Goal: Information Seeking & Learning: Learn about a topic

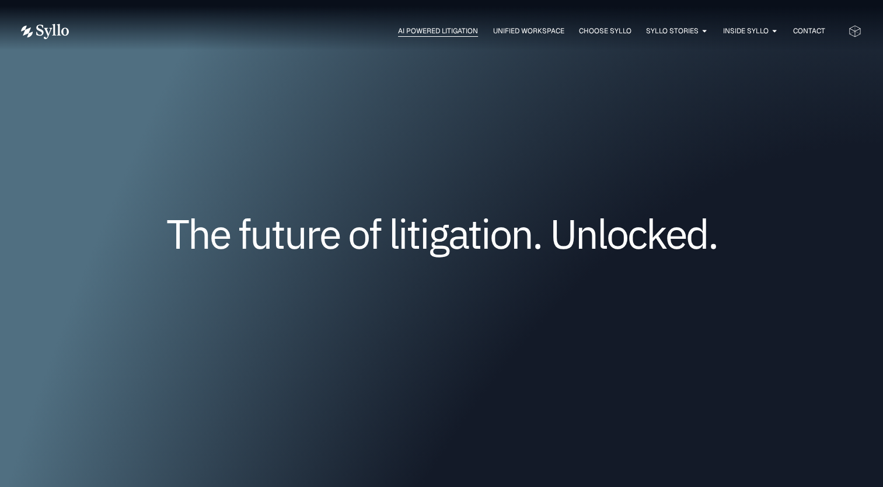
click at [424, 29] on span "AI Powered Litigation" at bounding box center [438, 31] width 80 height 11
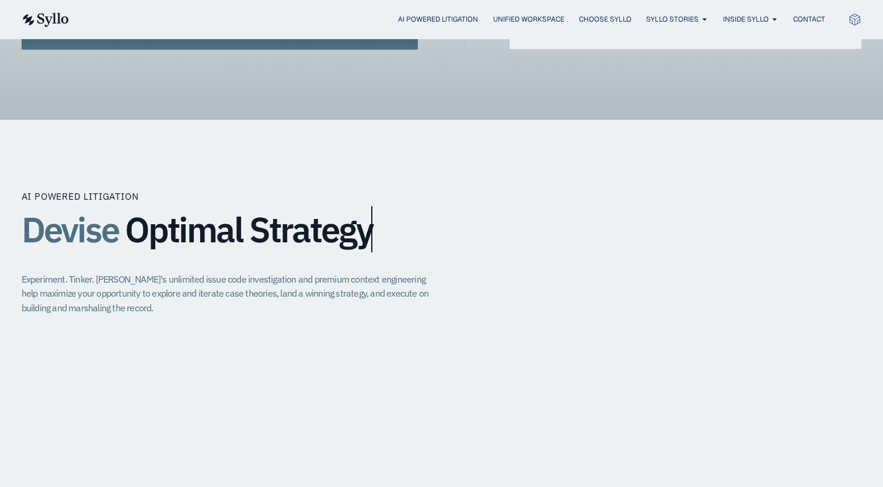
scroll to position [701, 0]
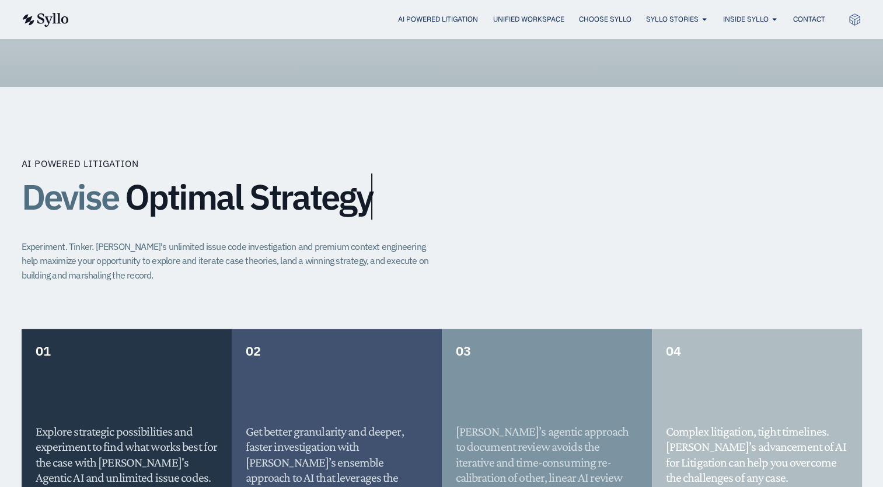
click at [521, 250] on div "AI Powered Litigation Devise Optimal Strategy Experiment. Tinker. [PERSON_NAME]…" at bounding box center [442, 243] width 841 height 172
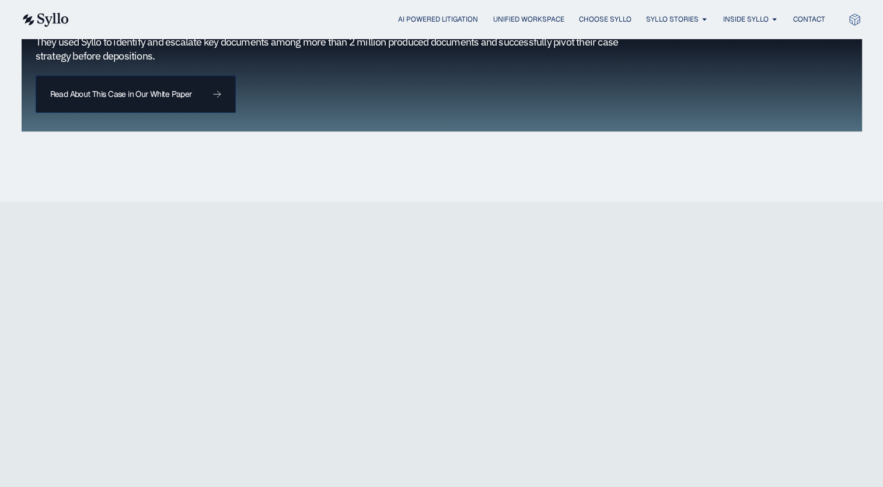
scroll to position [1308, 0]
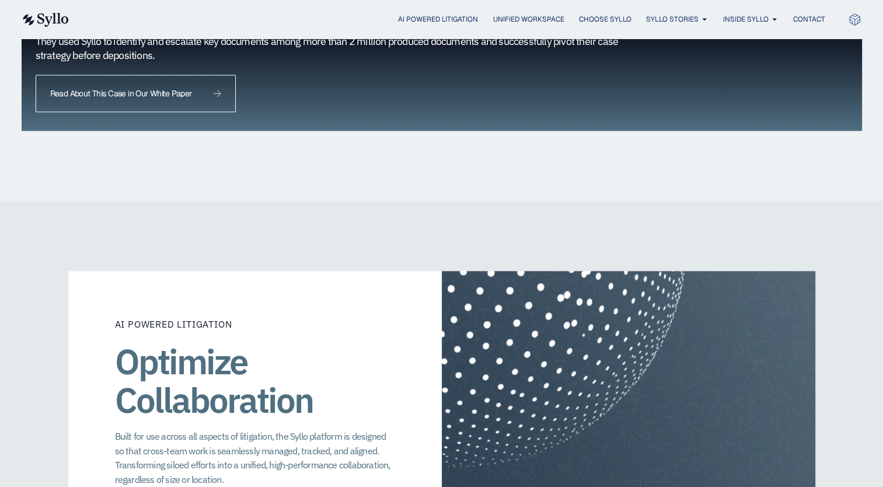
click at [168, 89] on span "Read About This Case in Our White Paper" at bounding box center [121, 93] width 142 height 8
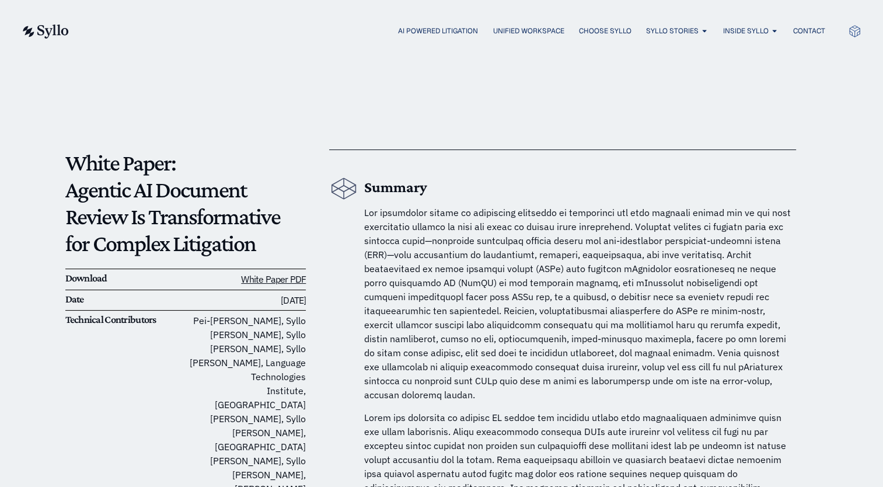
click at [618, 305] on span at bounding box center [577, 304] width 427 height 194
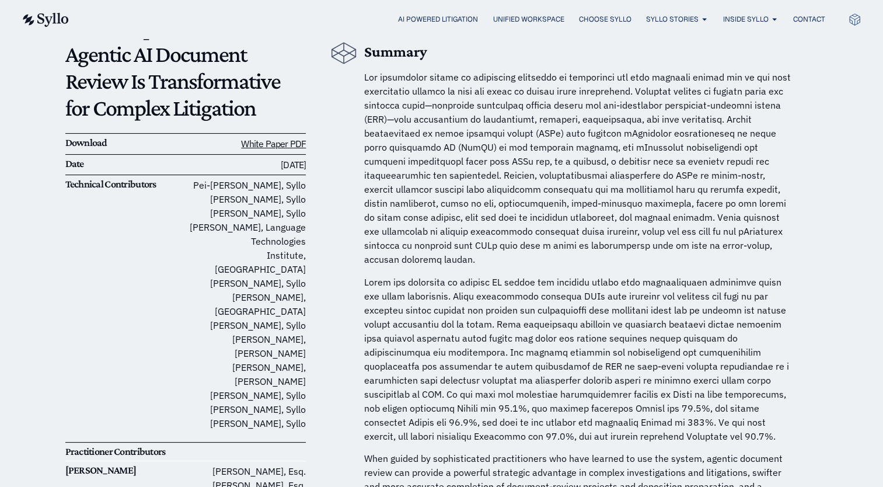
drag, startPoint x: 568, startPoint y: 235, endPoint x: 568, endPoint y: 272, distance: 36.8
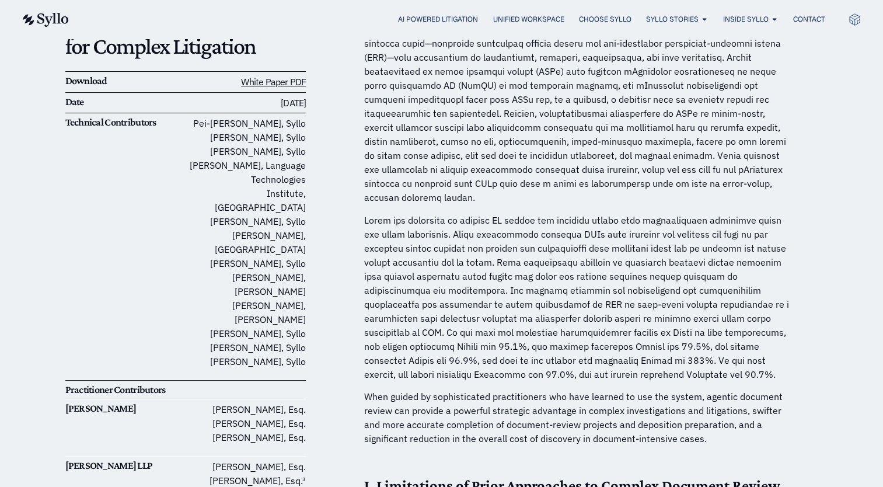
drag, startPoint x: 550, startPoint y: 132, endPoint x: 555, endPoint y: 149, distance: 18.1
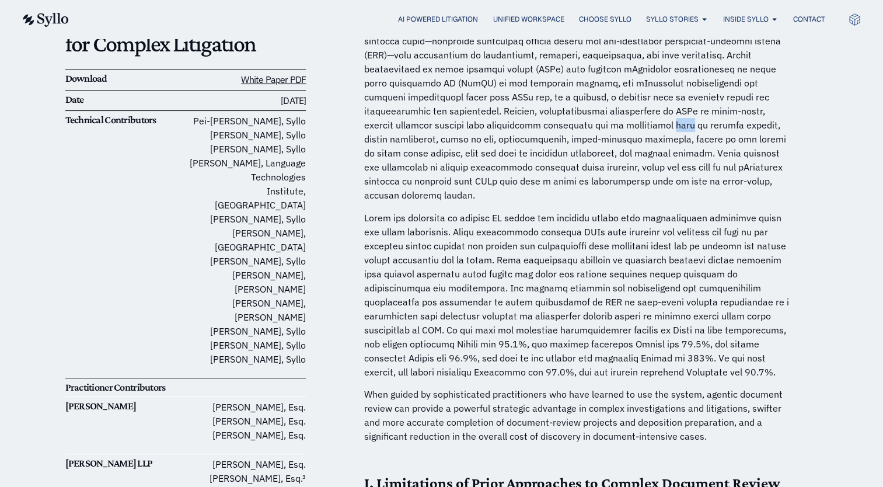
click at [566, 124] on span at bounding box center [577, 104] width 427 height 194
drag, startPoint x: 566, startPoint y: 124, endPoint x: 530, endPoint y: 128, distance: 36.4
click at [530, 128] on span at bounding box center [577, 104] width 427 height 194
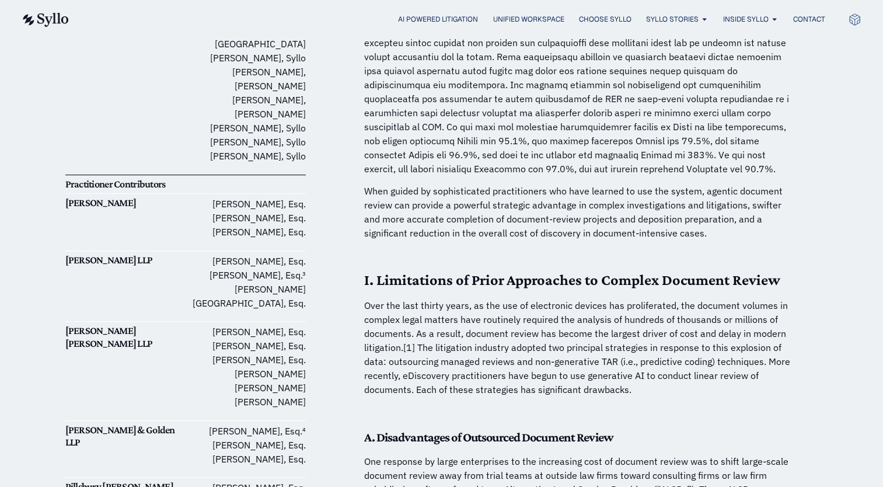
scroll to position [406, 0]
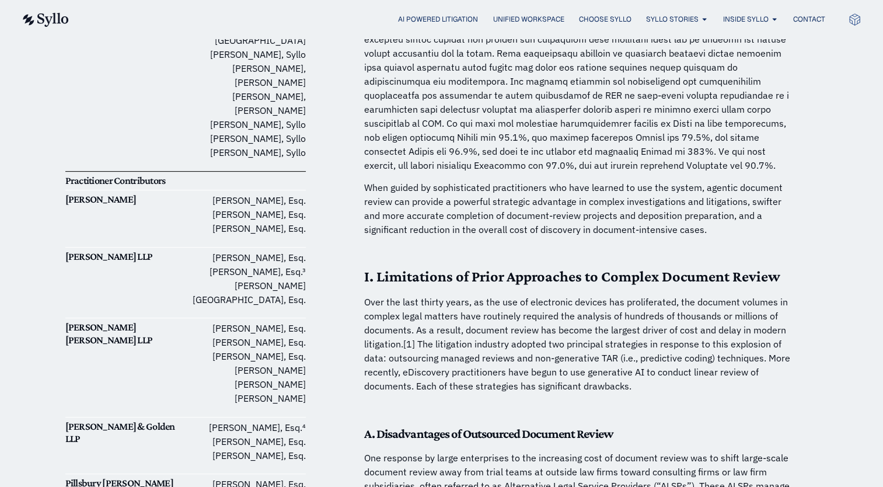
drag, startPoint x: 567, startPoint y: 138, endPoint x: 568, endPoint y: 155, distance: 17.6
drag, startPoint x: 569, startPoint y: 57, endPoint x: 573, endPoint y: 68, distance: 11.3
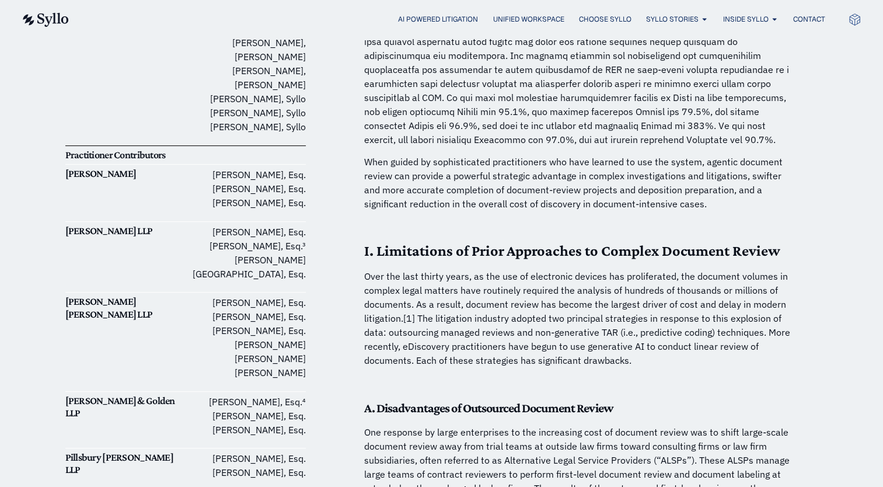
scroll to position [432, 0]
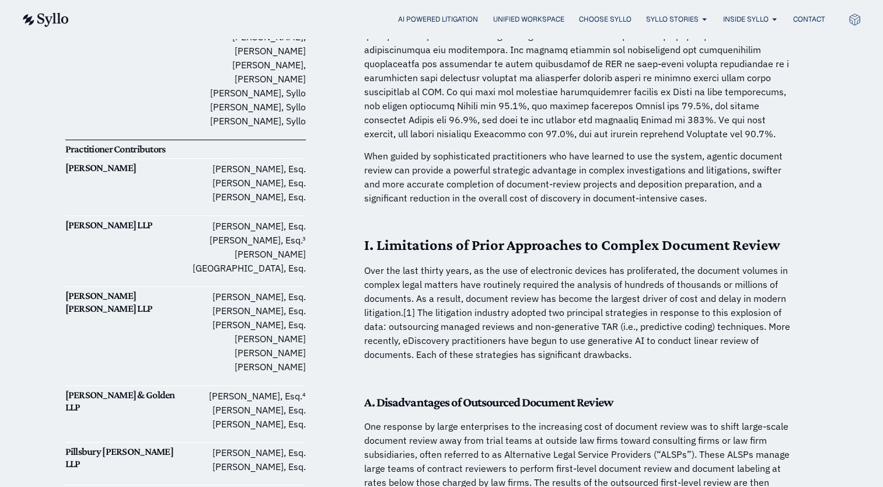
drag, startPoint x: 535, startPoint y: 99, endPoint x: 540, endPoint y: 110, distance: 12.6
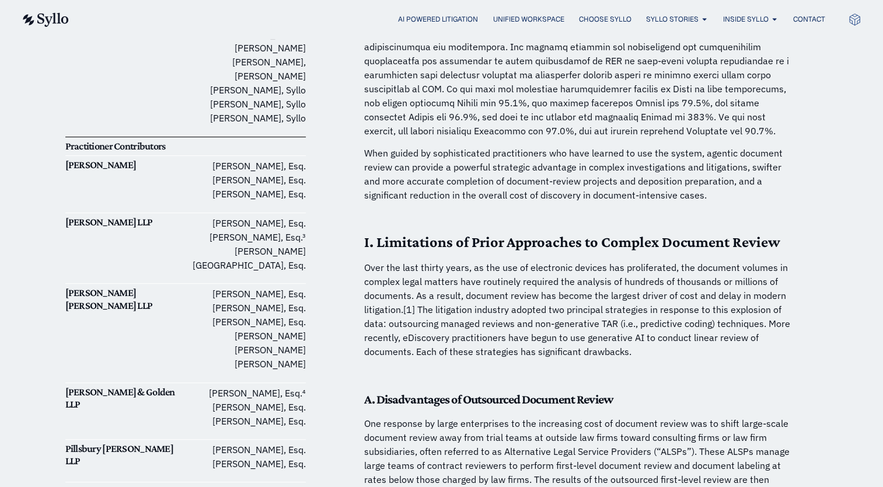
drag, startPoint x: 553, startPoint y: 88, endPoint x: 555, endPoint y: 105, distance: 17.1
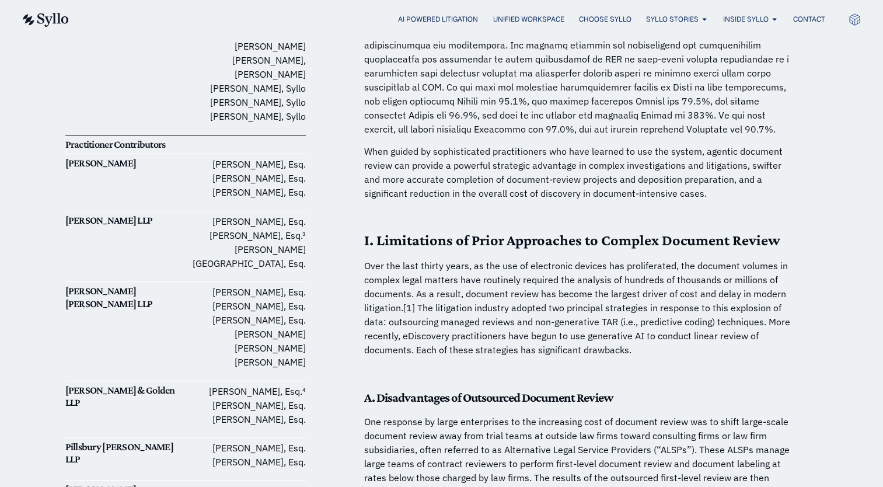
scroll to position [501, 0]
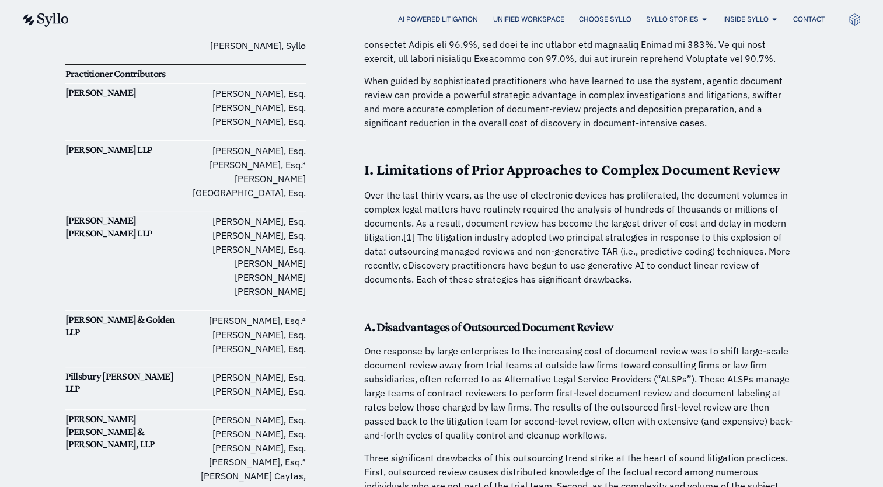
drag, startPoint x: 586, startPoint y: 88, endPoint x: 587, endPoint y: 109, distance: 20.5
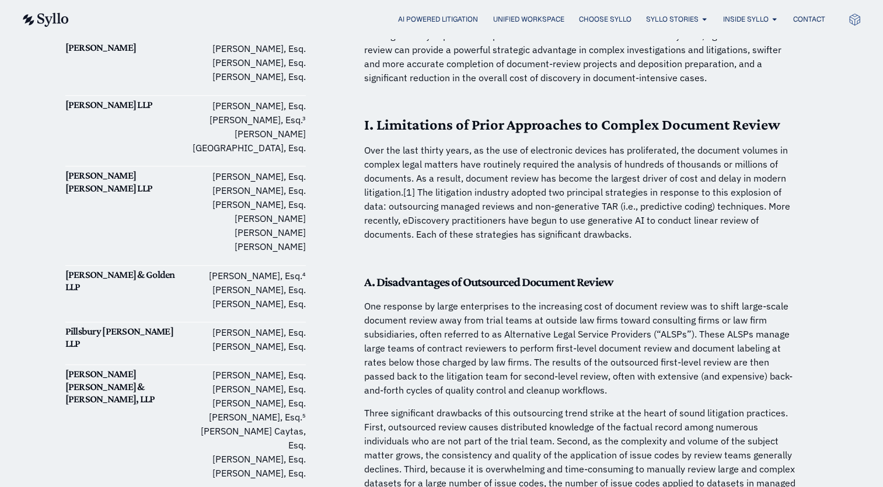
drag, startPoint x: 594, startPoint y: 200, endPoint x: 593, endPoint y: 222, distance: 22.2
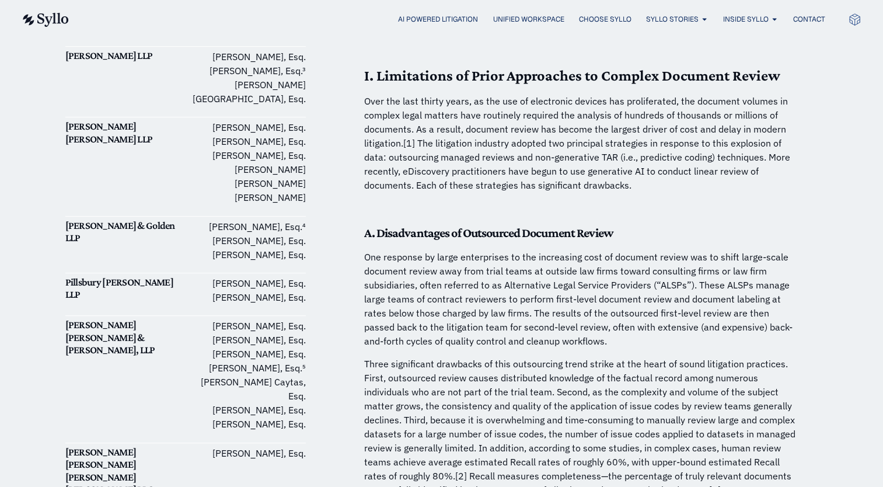
scroll to position [610, 0]
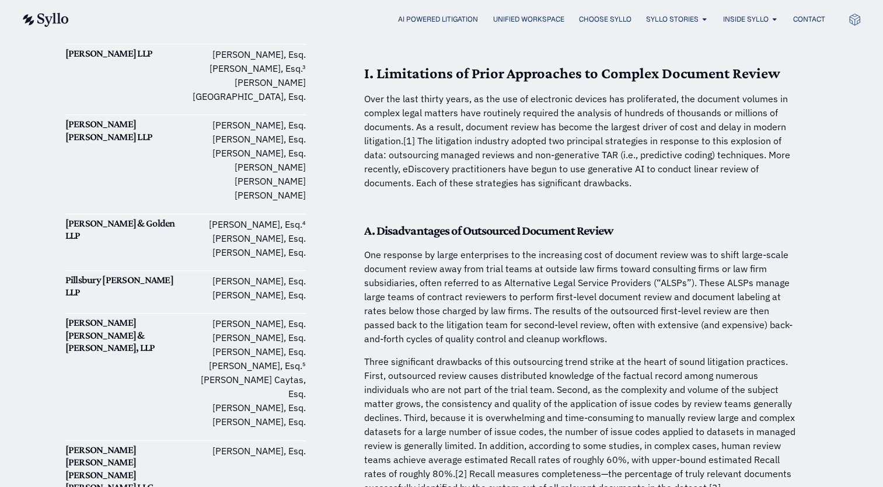
drag, startPoint x: 591, startPoint y: 223, endPoint x: 589, endPoint y: 242, distance: 18.8
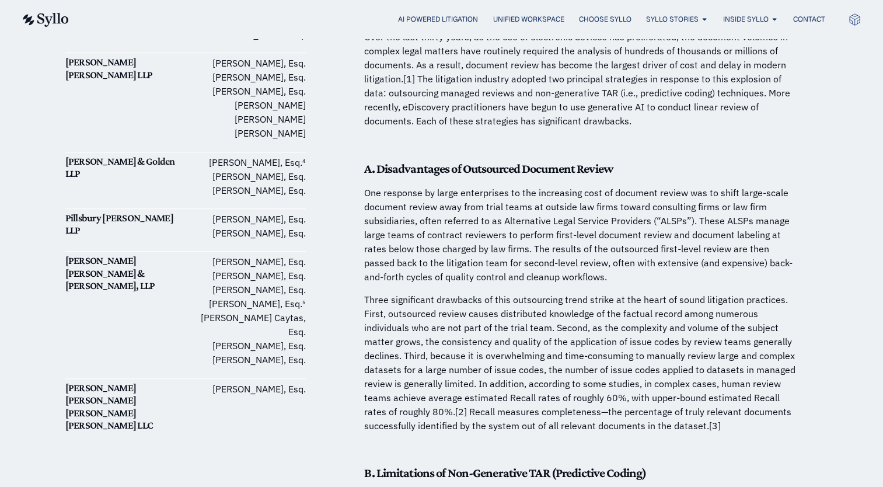
drag, startPoint x: 517, startPoint y: 135, endPoint x: 519, endPoint y: 159, distance: 23.4
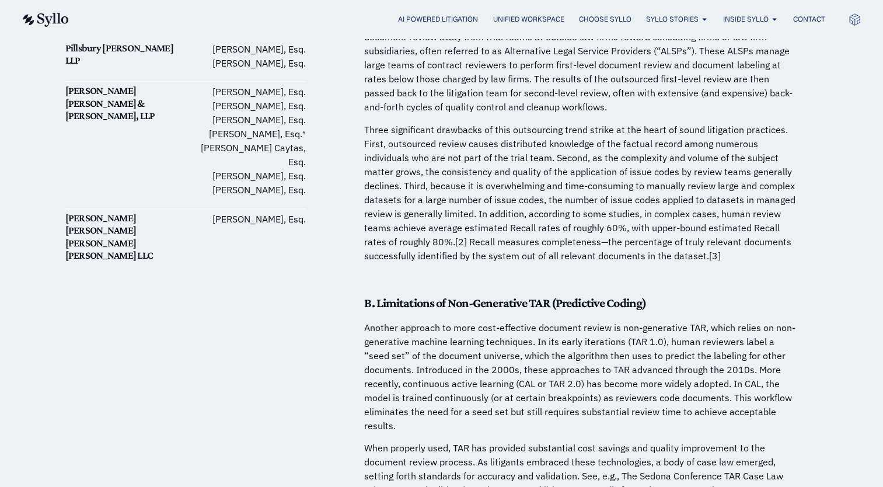
scroll to position [849, 0]
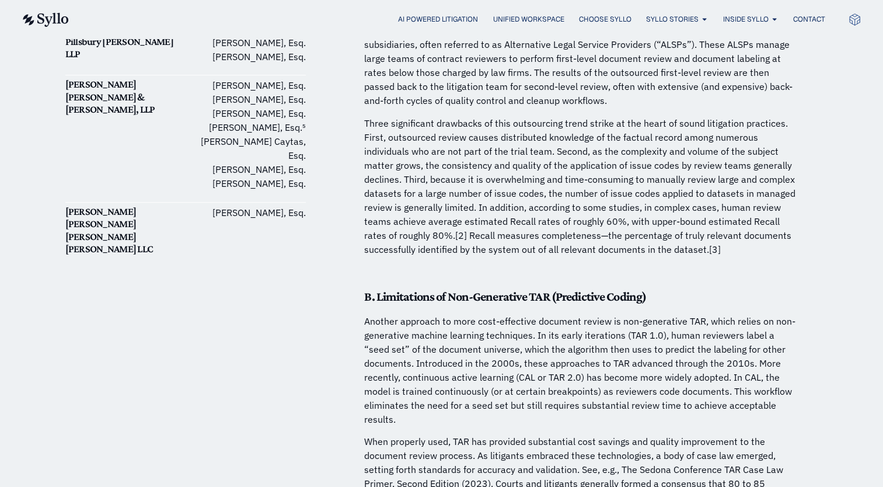
drag, startPoint x: 409, startPoint y: 182, endPoint x: 405, endPoint y: 204, distance: 23.0
drag, startPoint x: 547, startPoint y: 143, endPoint x: 550, endPoint y: 152, distance: 10.0
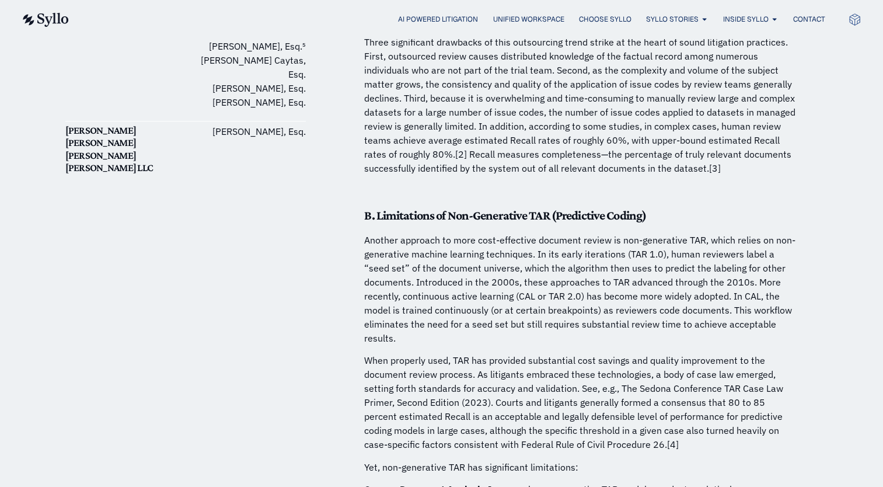
scroll to position [1031, 0]
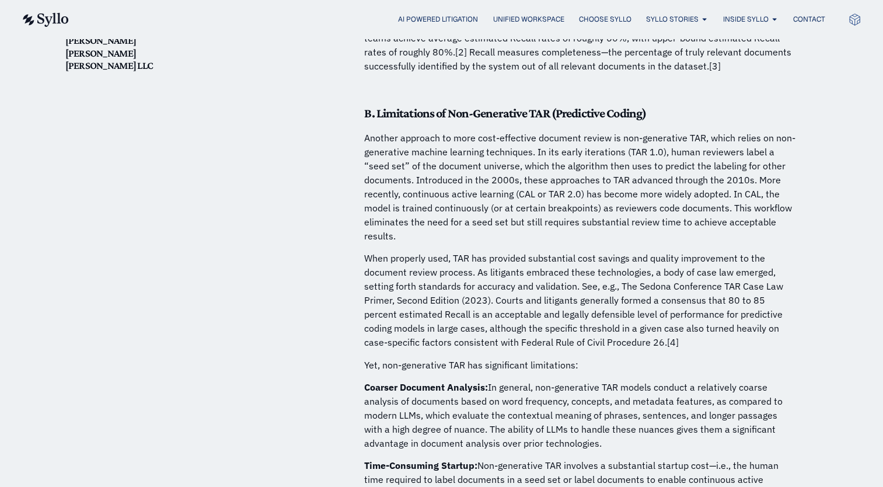
click at [582, 139] on p "Another approach to more cost-effective document review is non-generative TAR, …" at bounding box center [580, 187] width 432 height 112
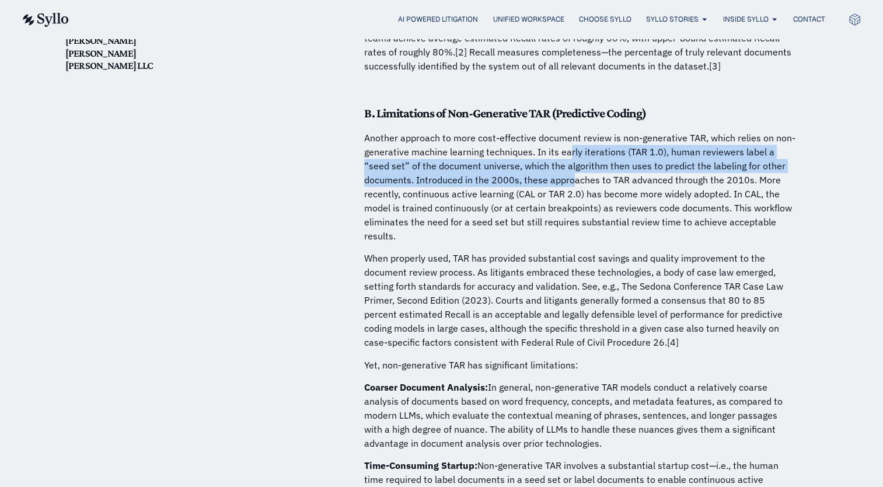
drag, startPoint x: 571, startPoint y: 142, endPoint x: 573, endPoint y: 162, distance: 20.5
click at [573, 162] on p "Another approach to more cost-effective document review is non-generative TAR, …" at bounding box center [580, 187] width 432 height 112
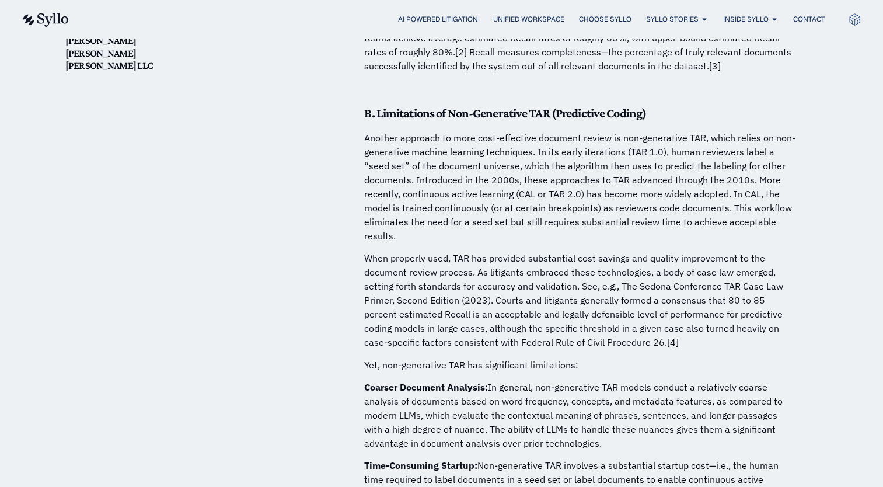
drag, startPoint x: 573, startPoint y: 162, endPoint x: 558, endPoint y: 122, distance: 43.1
click at [558, 131] on p "Another approach to more cost-effective document review is non-generative TAR, …" at bounding box center [580, 187] width 432 height 112
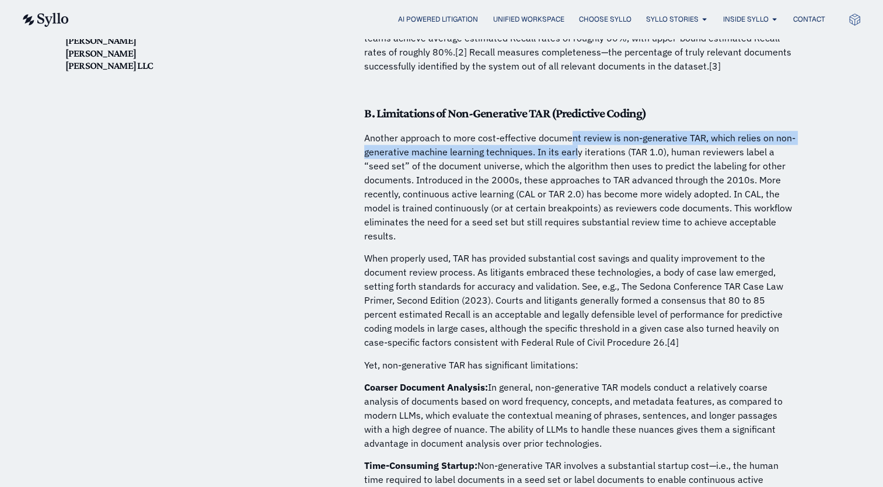
drag, startPoint x: 572, startPoint y: 123, endPoint x: 575, endPoint y: 132, distance: 9.2
click at [575, 132] on p "Another approach to more cost-effective document review is non-generative TAR, …" at bounding box center [580, 187] width 432 height 112
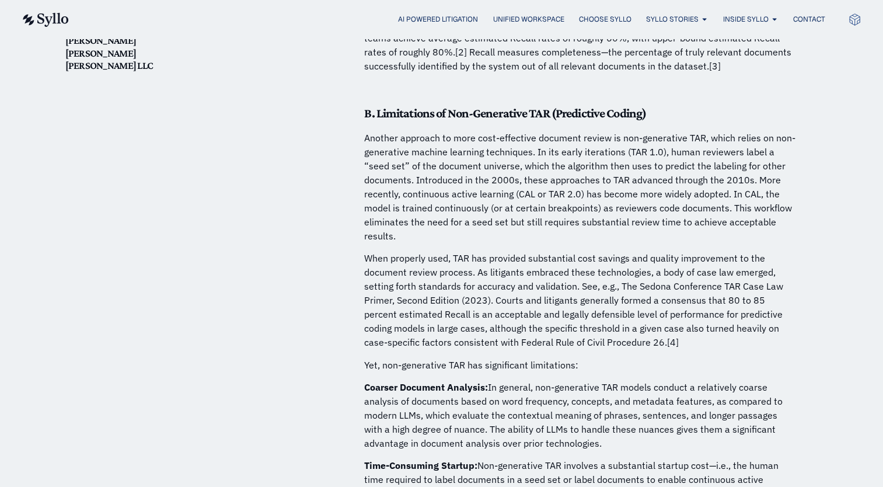
drag, startPoint x: 575, startPoint y: 132, endPoint x: 577, endPoint y: 183, distance: 51.4
click at [576, 183] on p "Another approach to more cost-effective document review is non-generative TAR, …" at bounding box center [580, 187] width 432 height 112
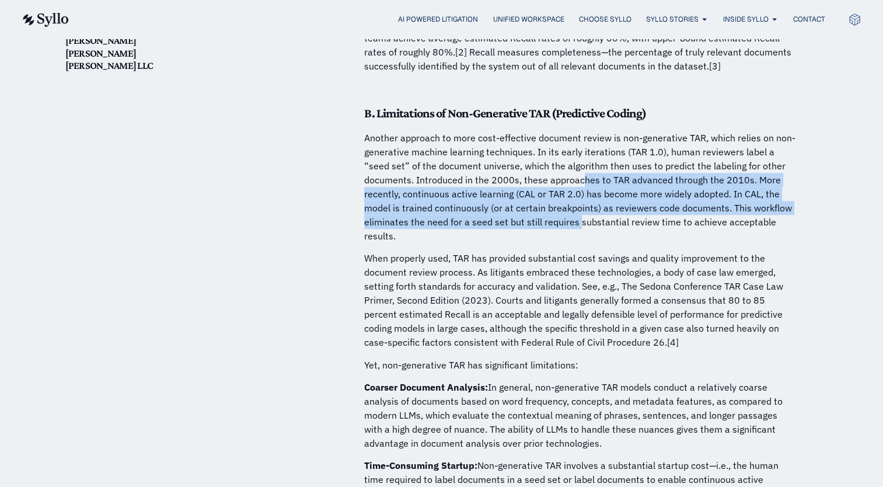
drag, startPoint x: 578, startPoint y: 207, endPoint x: 583, endPoint y: 169, distance: 38.8
click at [583, 169] on p "Another approach to more cost-effective document review is non-generative TAR, …" at bounding box center [580, 187] width 432 height 112
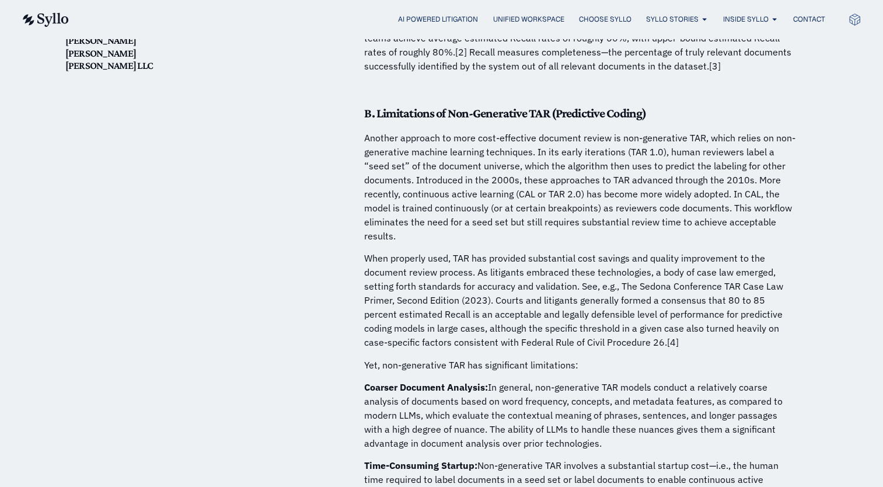
click at [582, 147] on p "Another approach to more cost-effective document review is non-generative TAR, …" at bounding box center [580, 187] width 432 height 112
drag, startPoint x: 582, startPoint y: 133, endPoint x: 587, endPoint y: 141, distance: 10.0
click at [587, 141] on p "Another approach to more cost-effective document review is non-generative TAR, …" at bounding box center [580, 187] width 432 height 112
drag, startPoint x: 587, startPoint y: 141, endPoint x: 580, endPoint y: 151, distance: 11.7
click at [575, 151] on p "Another approach to more cost-effective document review is non-generative TAR, …" at bounding box center [580, 187] width 432 height 112
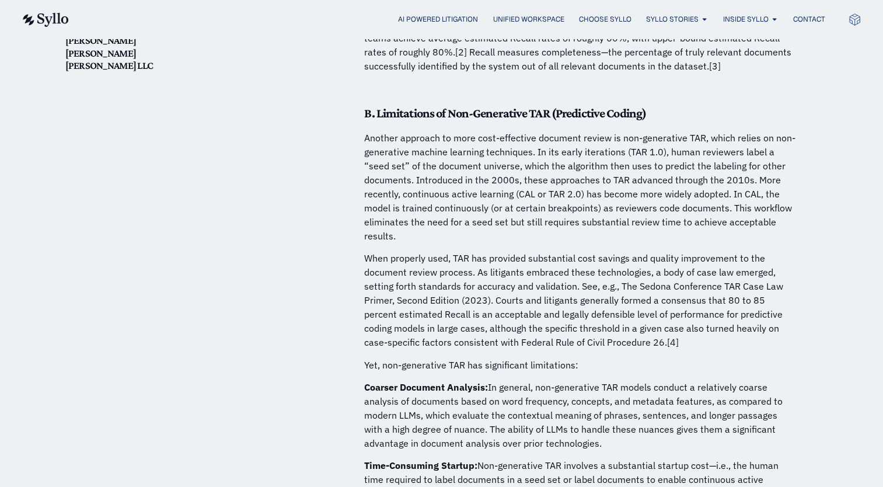
click at [590, 150] on p "Another approach to more cost-effective document review is non-generative TAR, …" at bounding box center [580, 187] width 432 height 112
click at [586, 158] on p "Another approach to more cost-effective document review is non-generative TAR, …" at bounding box center [580, 187] width 432 height 112
click at [589, 131] on p "Another approach to more cost-effective document review is non-generative TAR, …" at bounding box center [580, 187] width 432 height 112
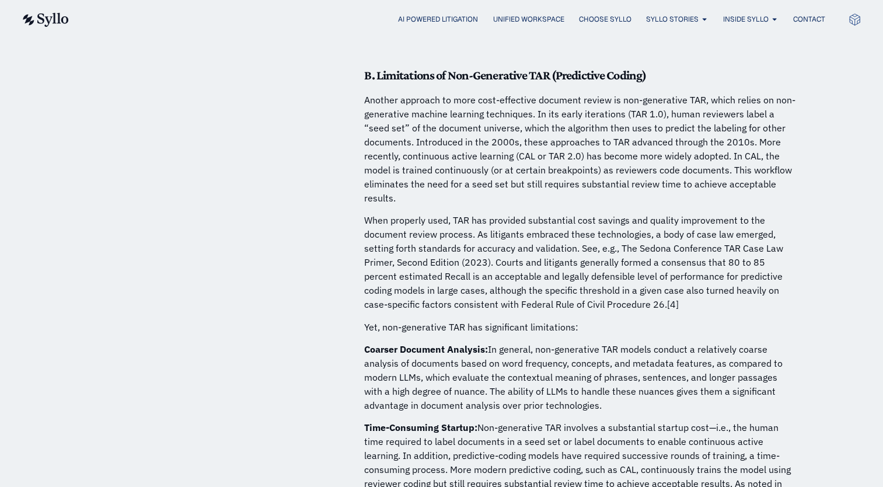
scroll to position [1086, 0]
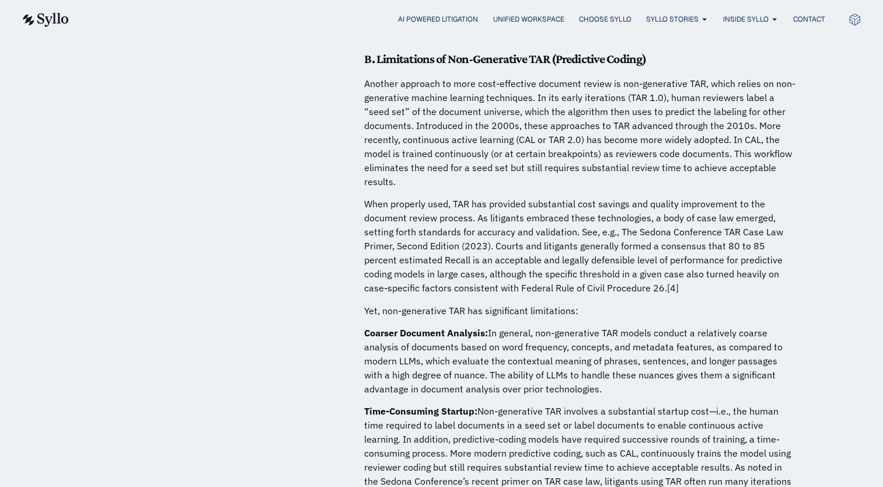
drag, startPoint x: 579, startPoint y: 124, endPoint x: 582, endPoint y: 154, distance: 29.3
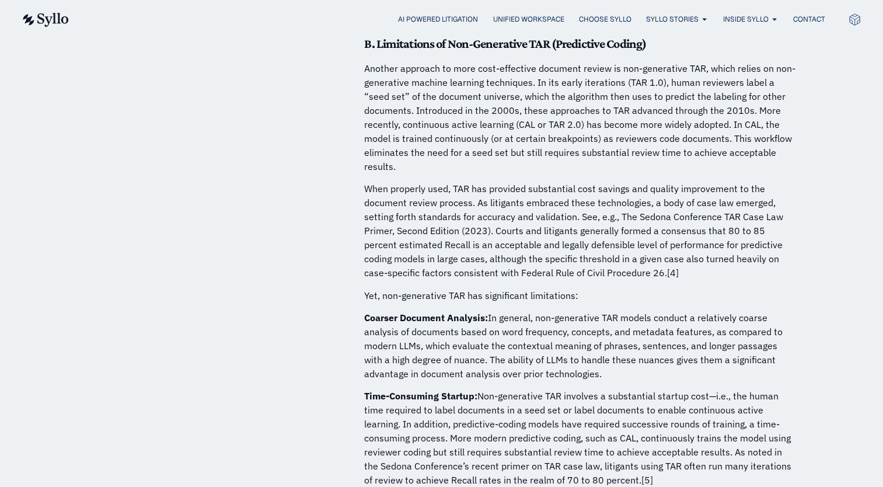
drag, startPoint x: 580, startPoint y: 155, endPoint x: 581, endPoint y: 174, distance: 19.3
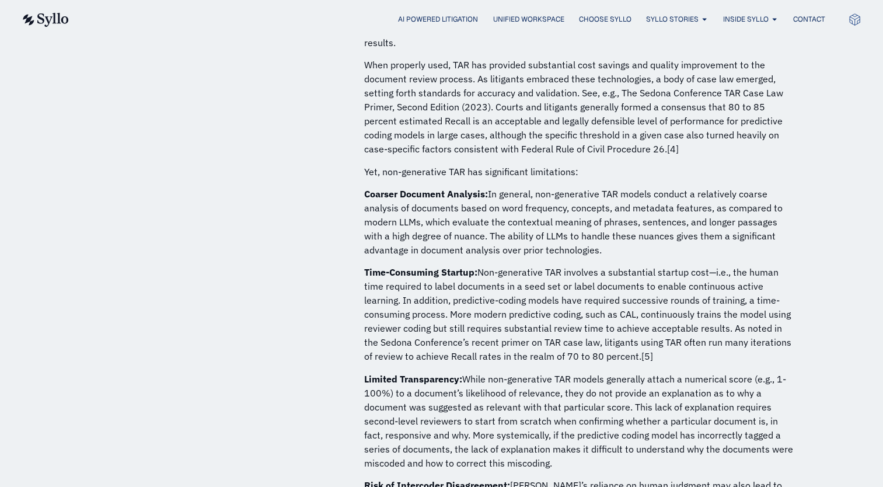
drag, startPoint x: 581, startPoint y: 174, endPoint x: 586, endPoint y: 192, distance: 18.1
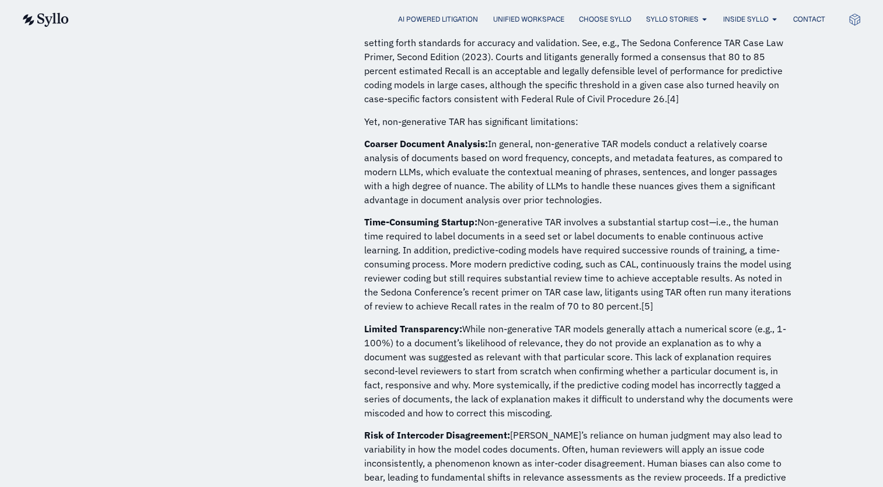
drag, startPoint x: 582, startPoint y: 78, endPoint x: 584, endPoint y: 98, distance: 20.1
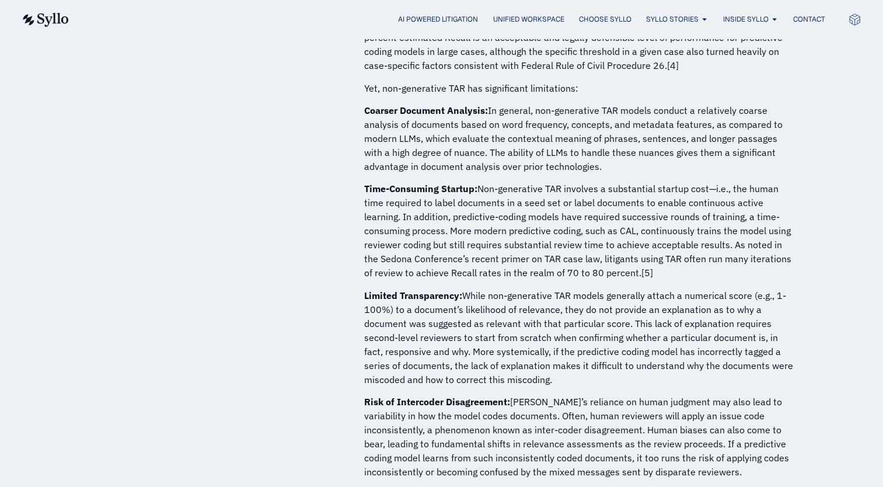
drag, startPoint x: 584, startPoint y: 98, endPoint x: 584, endPoint y: 114, distance: 16.9
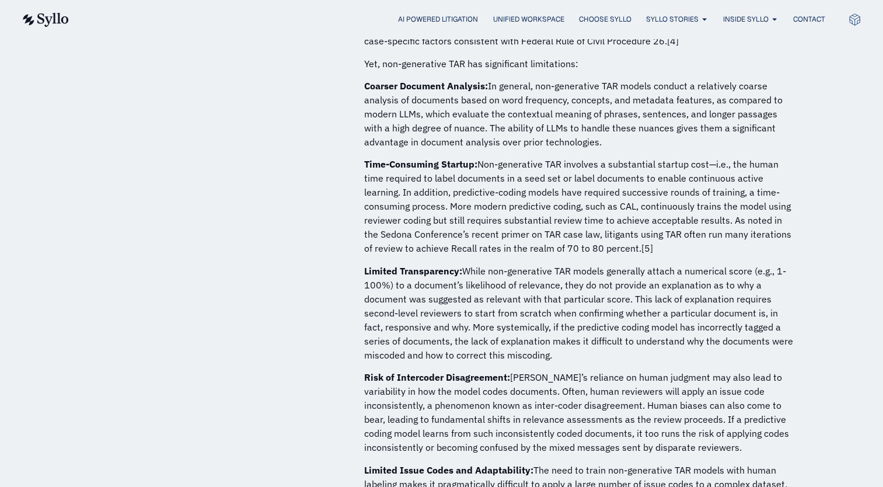
scroll to position [1335, 0]
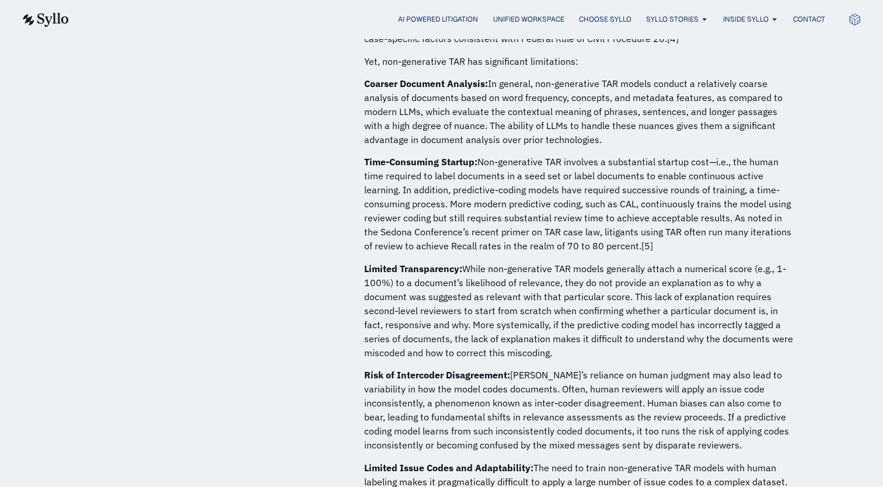
drag, startPoint x: 566, startPoint y: 94, endPoint x: 571, endPoint y: 113, distance: 19.3
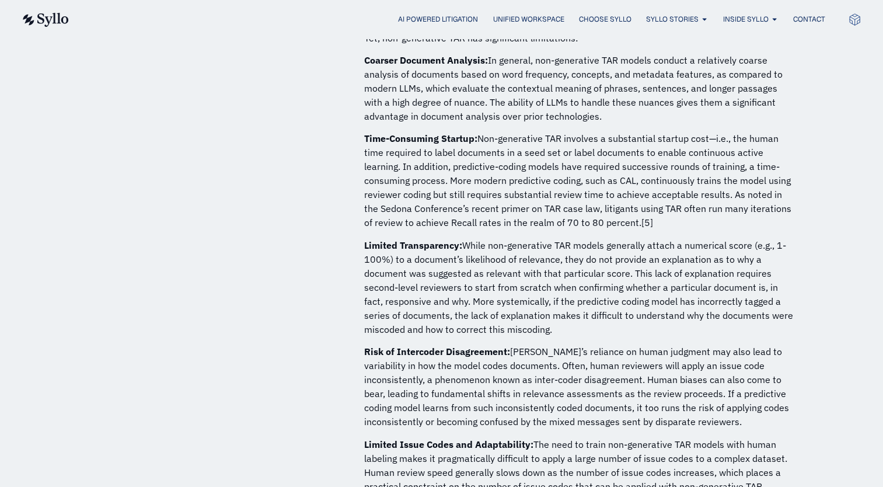
drag, startPoint x: 579, startPoint y: 142, endPoint x: 590, endPoint y: 165, distance: 24.8
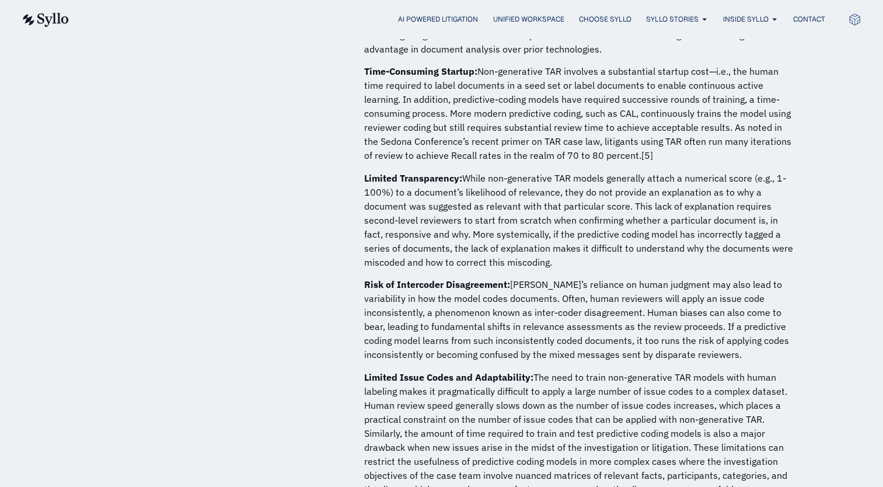
scroll to position [1436, 0]
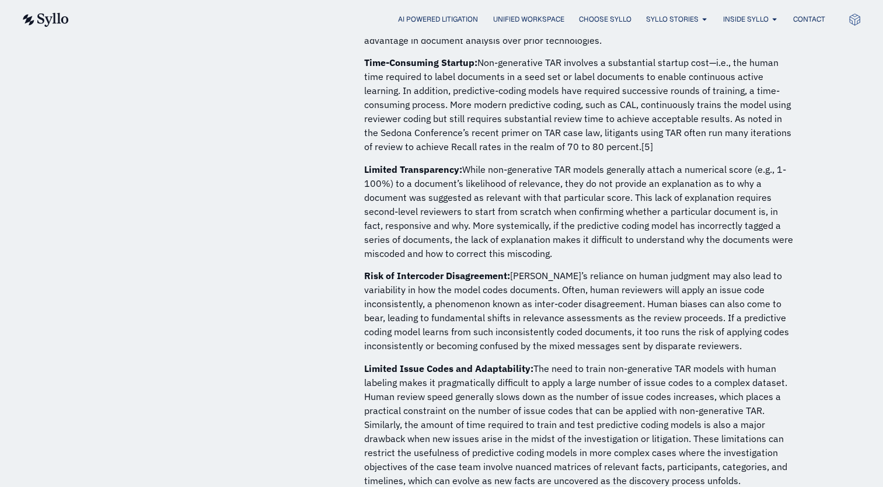
drag, startPoint x: 528, startPoint y: 152, endPoint x: 537, endPoint y: 180, distance: 28.8
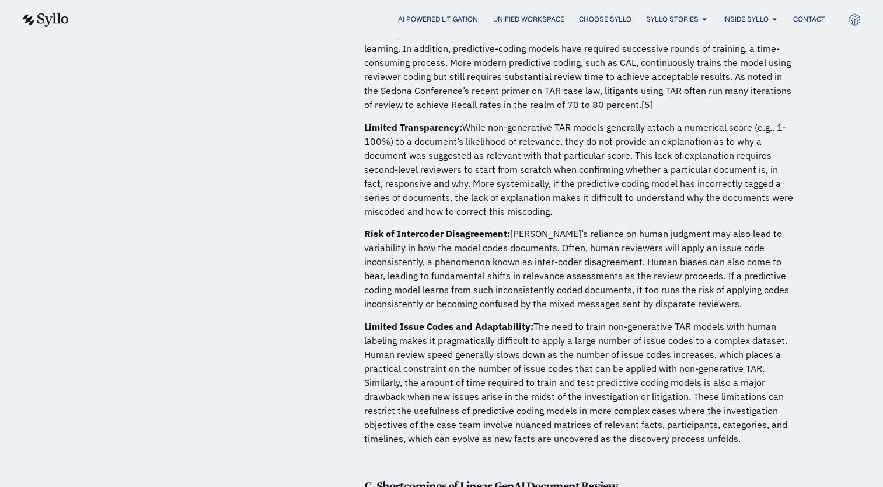
scroll to position [1494, 0]
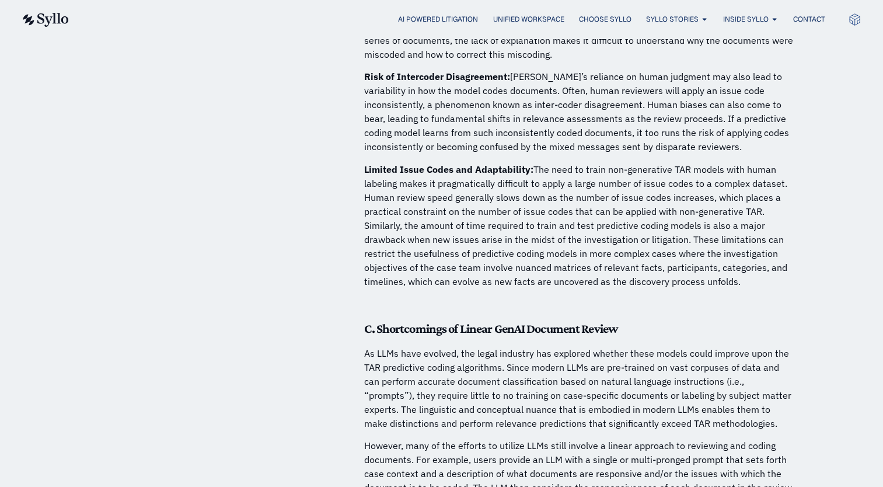
drag, startPoint x: 561, startPoint y: 113, endPoint x: 564, endPoint y: 133, distance: 20.2
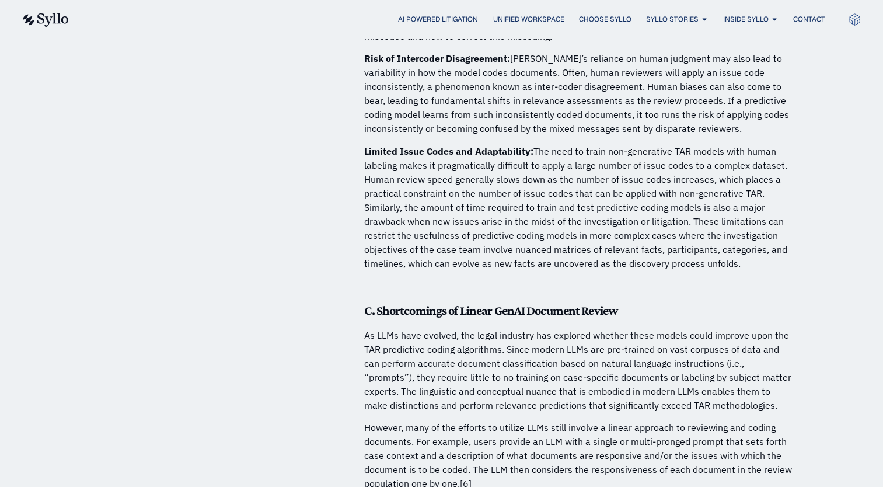
drag, startPoint x: 573, startPoint y: 182, endPoint x: 576, endPoint y: 204, distance: 21.7
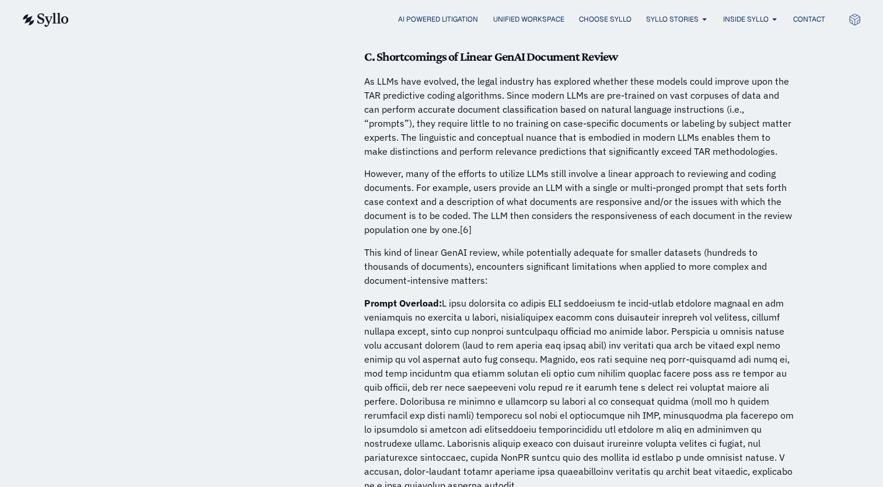
scroll to position [1913, 0]
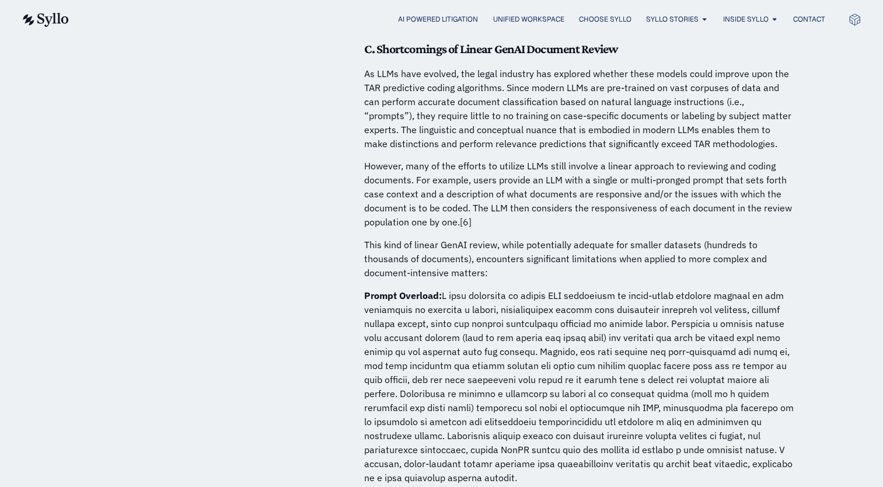
drag, startPoint x: 572, startPoint y: 169, endPoint x: 574, endPoint y: 197, distance: 28.1
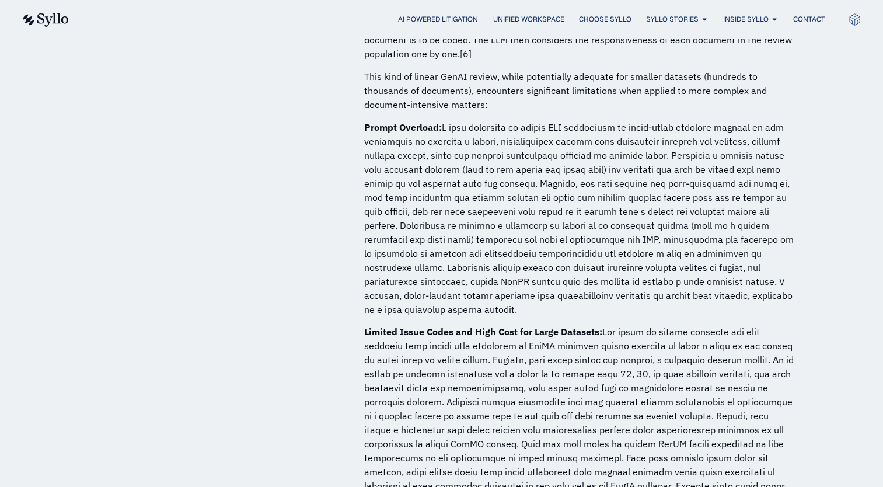
scroll to position [2087, 0]
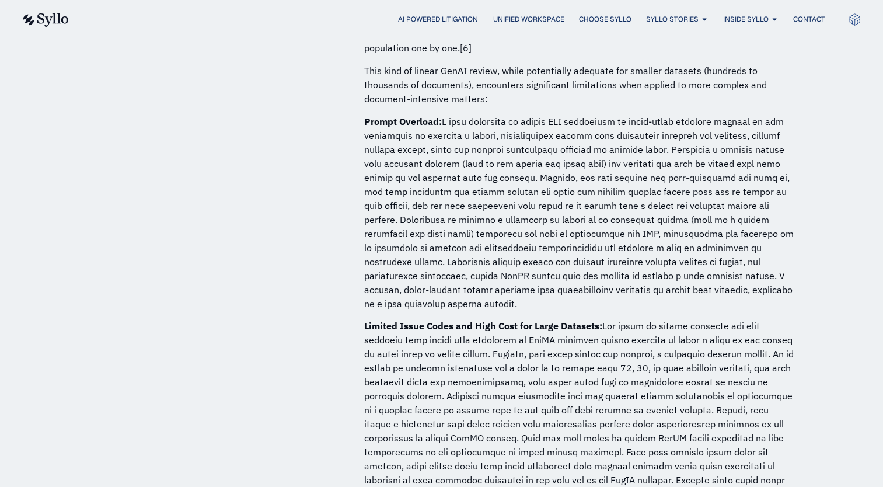
drag, startPoint x: 573, startPoint y: 149, endPoint x: 577, endPoint y: 176, distance: 26.6
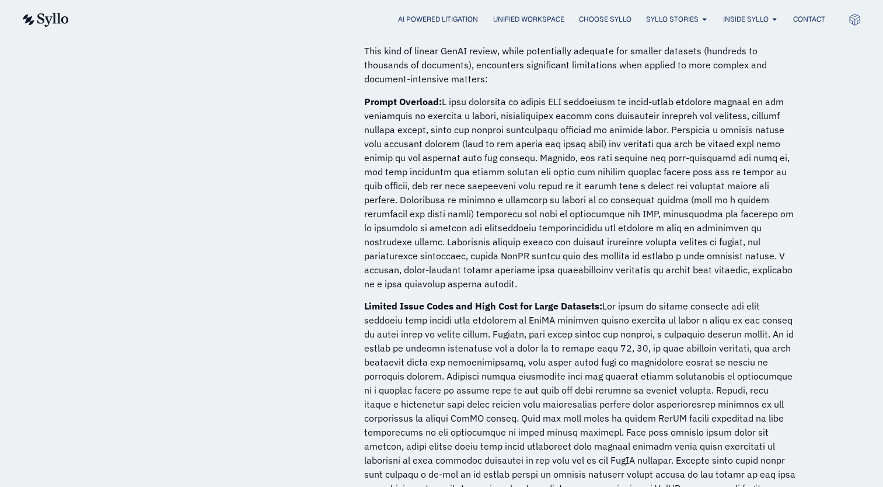
drag, startPoint x: 589, startPoint y: 106, endPoint x: 589, endPoint y: 127, distance: 21.0
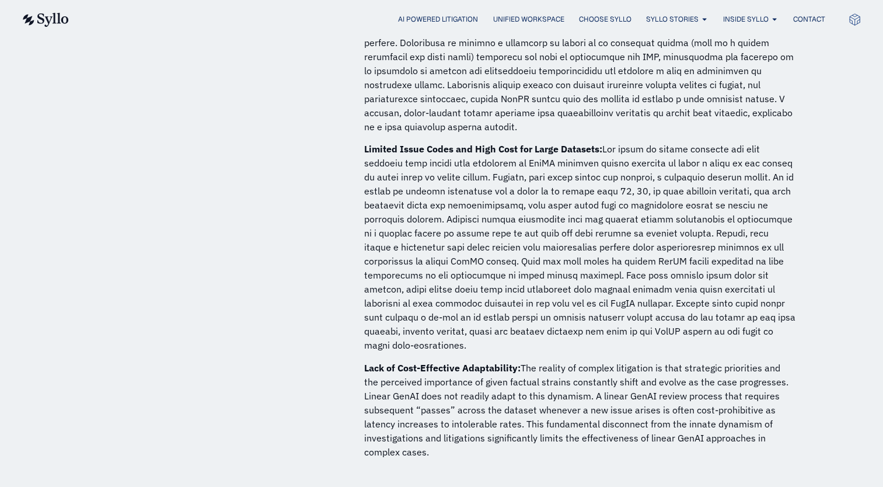
drag, startPoint x: 562, startPoint y: 300, endPoint x: 568, endPoint y: 323, distance: 23.5
